Goal: Transaction & Acquisition: Purchase product/service

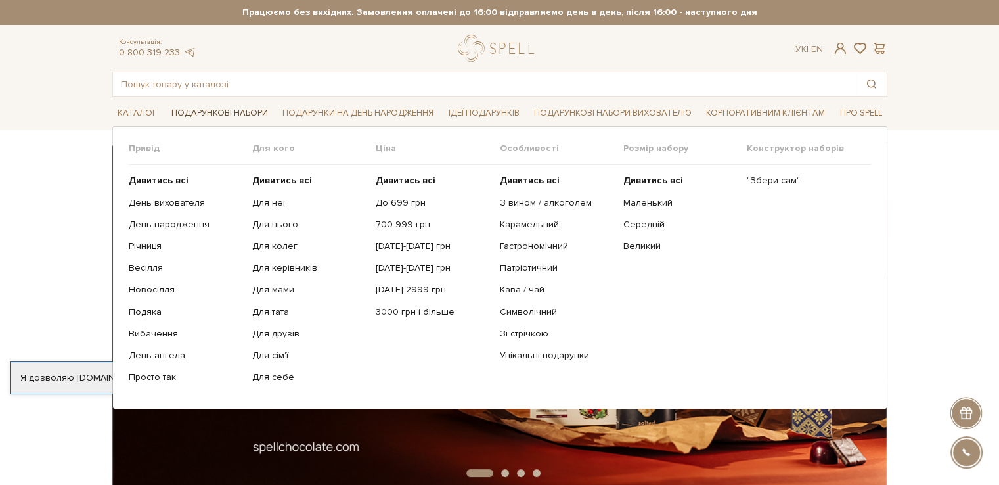
click at [230, 104] on link "Подарункові набори" at bounding box center [219, 113] width 107 height 20
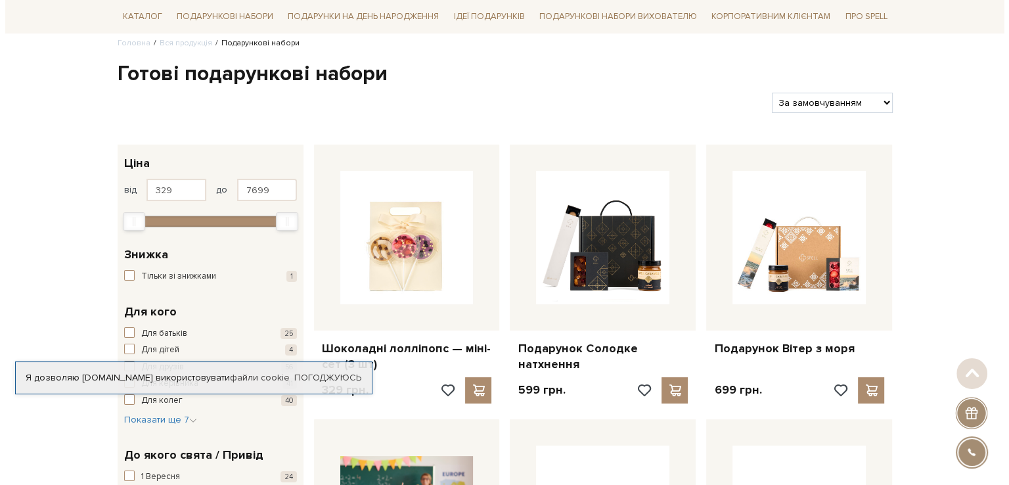
scroll to position [263, 0]
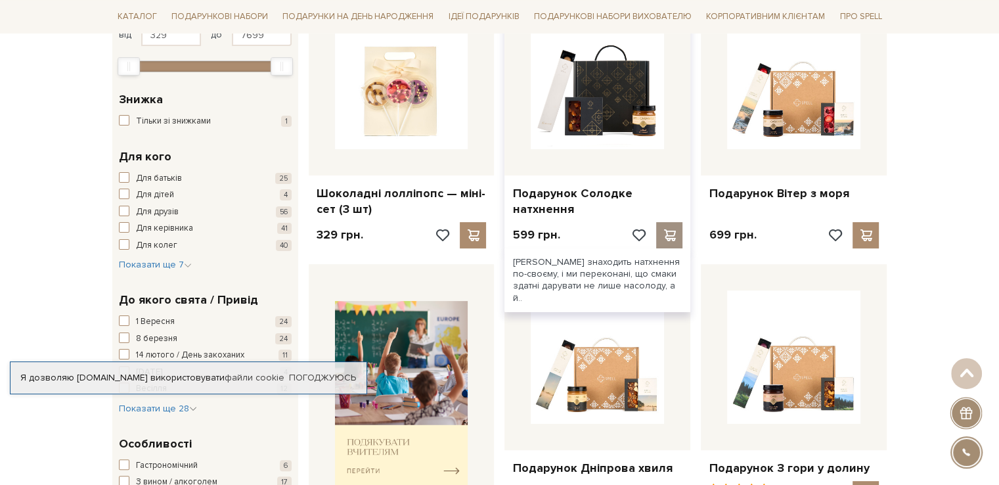
click at [670, 235] on span at bounding box center [669, 235] width 16 height 12
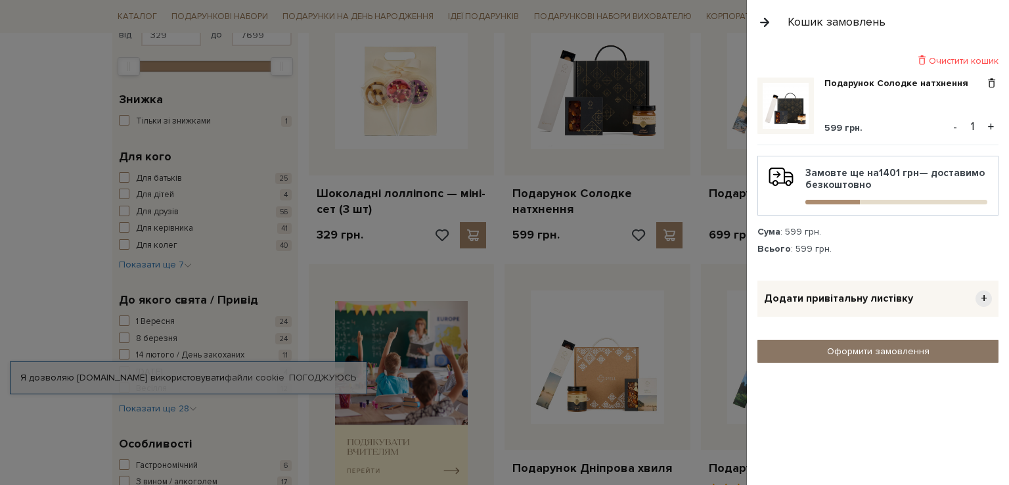
click at [925, 351] on link "Оформити замовлення" at bounding box center [877, 350] width 241 height 23
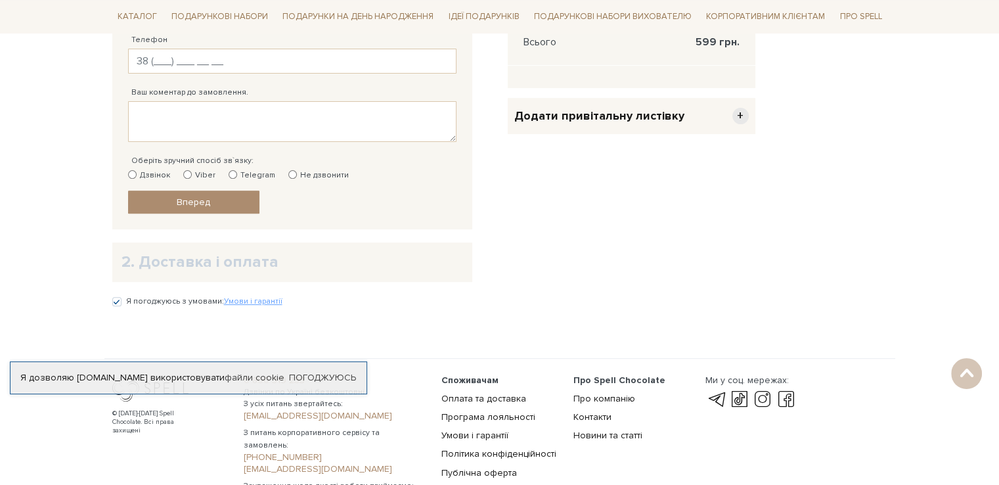
scroll to position [460, 0]
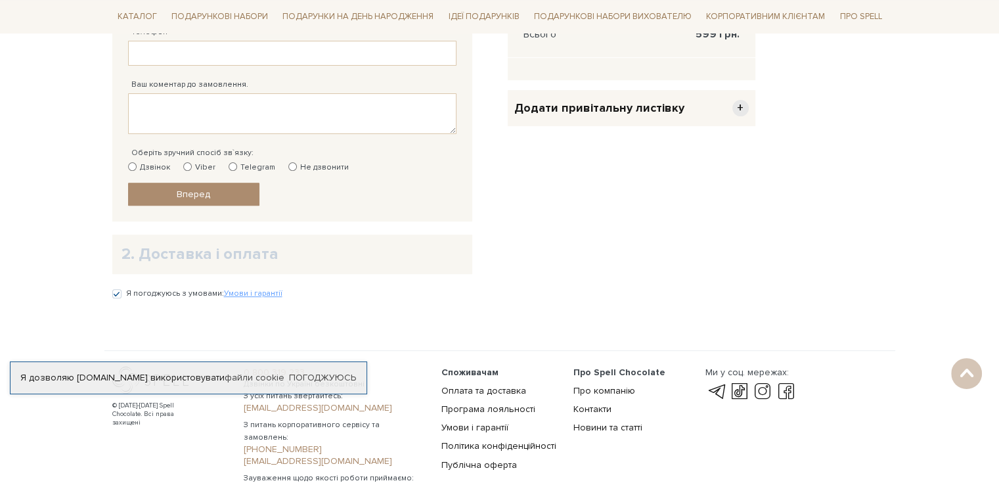
click at [242, 260] on h2 "2. Доставка і оплата" at bounding box center [291, 254] width 341 height 20
click at [165, 258] on h2 "2. Доставка і оплата" at bounding box center [291, 254] width 341 height 20
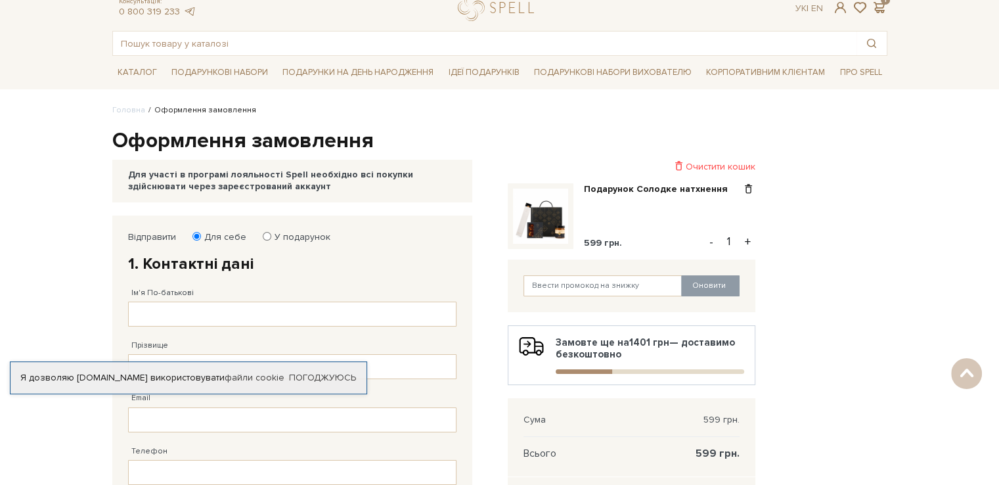
scroll to position [0, 0]
